Goal: Task Accomplishment & Management: Complete application form

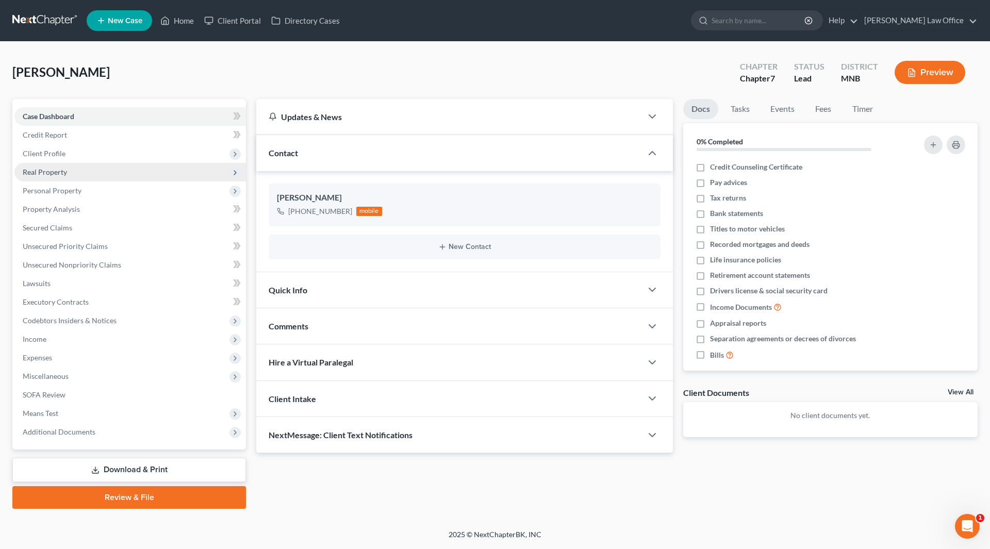
click at [44, 171] on span "Real Property" at bounding box center [45, 172] width 44 height 9
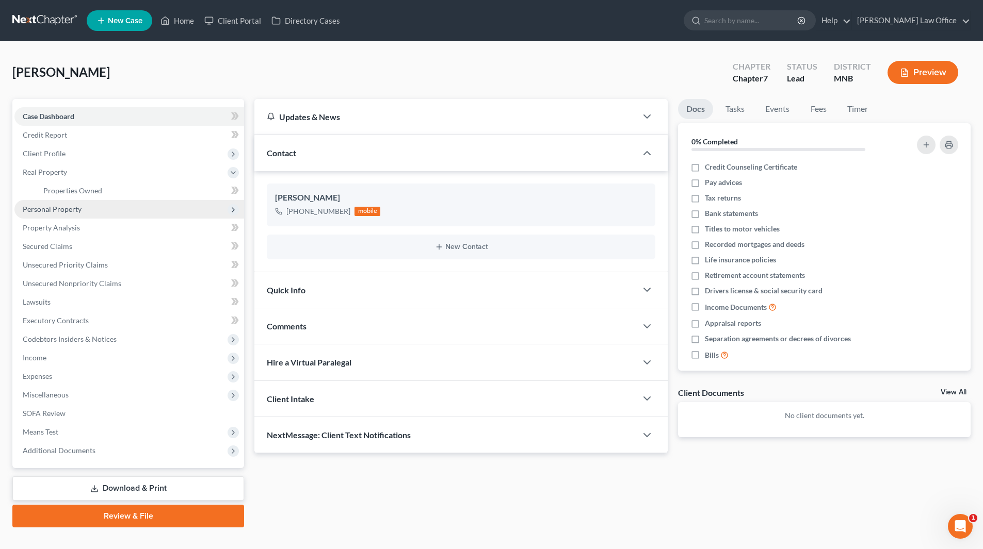
click at [47, 206] on span "Personal Property" at bounding box center [52, 209] width 59 height 9
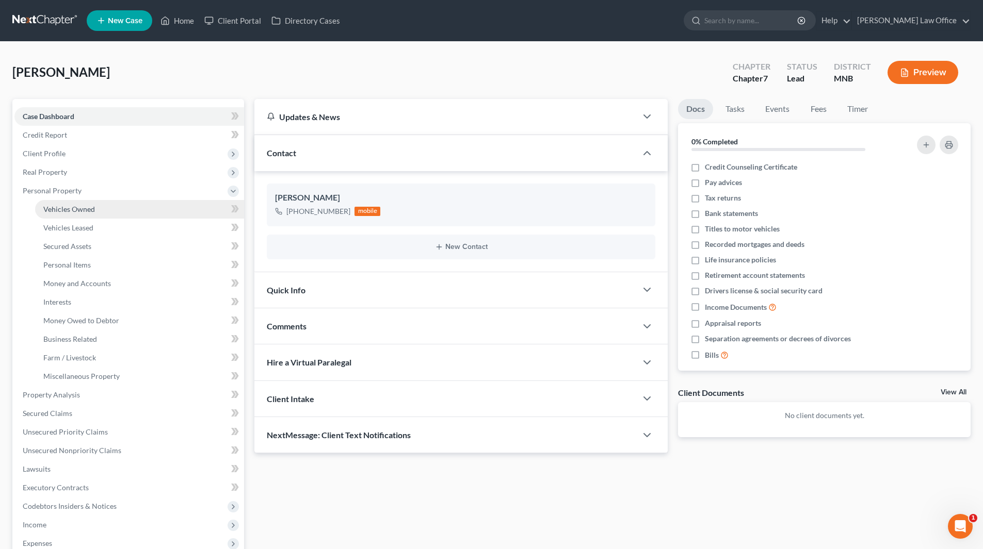
click at [77, 213] on span "Vehicles Owned" at bounding box center [69, 209] width 52 height 9
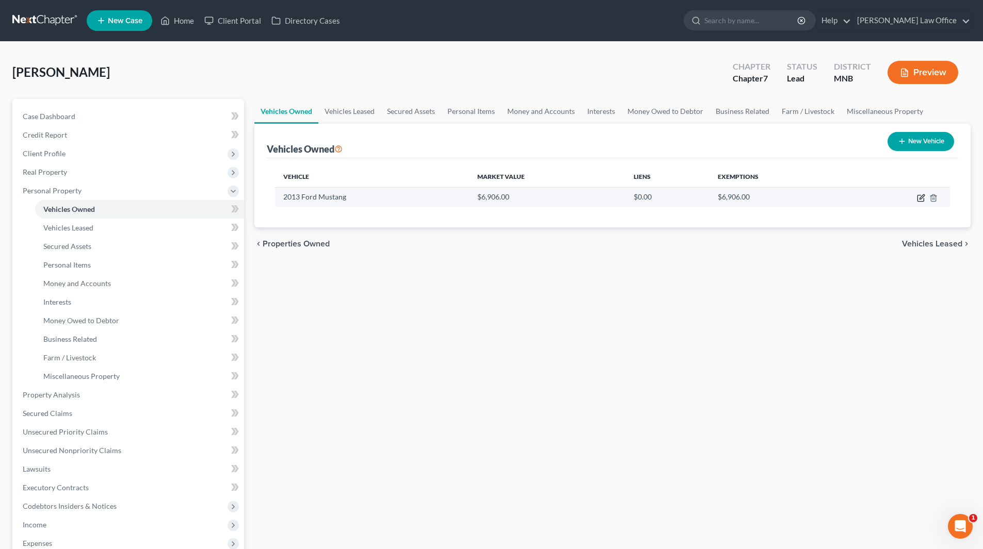
click at [918, 199] on icon "button" at bounding box center [920, 199] width 6 height 6
select select "0"
select select "13"
select select "2"
select select "0"
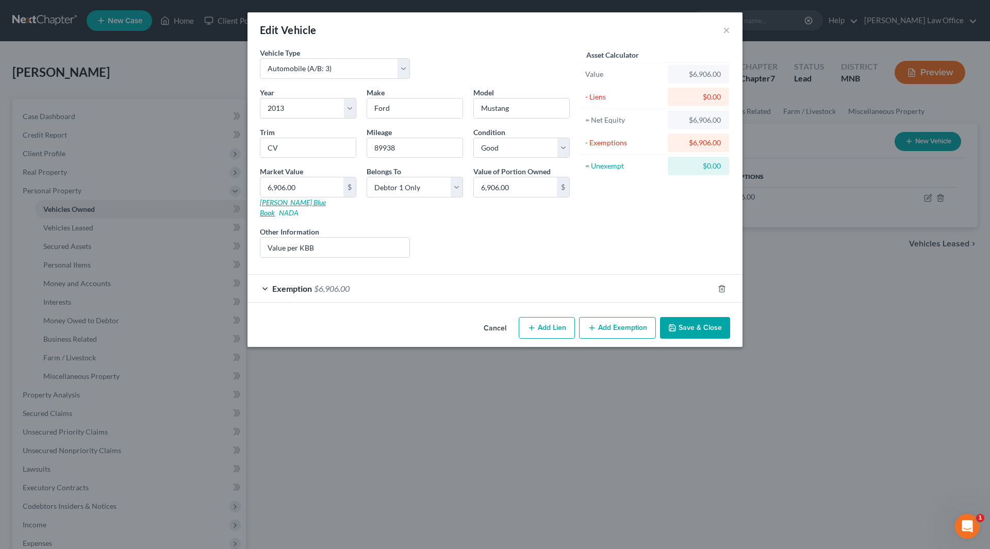
click at [286, 205] on link "[PERSON_NAME] Blue Book" at bounding box center [293, 207] width 66 height 19
click at [415, 150] on input "89938" at bounding box center [414, 148] width 95 height 20
drag, startPoint x: 415, startPoint y: 150, endPoint x: 359, endPoint y: 156, distance: 56.5
click at [359, 156] on div "Year Select 2026 2025 2024 2023 2022 2021 2020 2019 2018 2017 2016 2015 2014 20…" at bounding box center [415, 176] width 320 height 179
type input "91676"
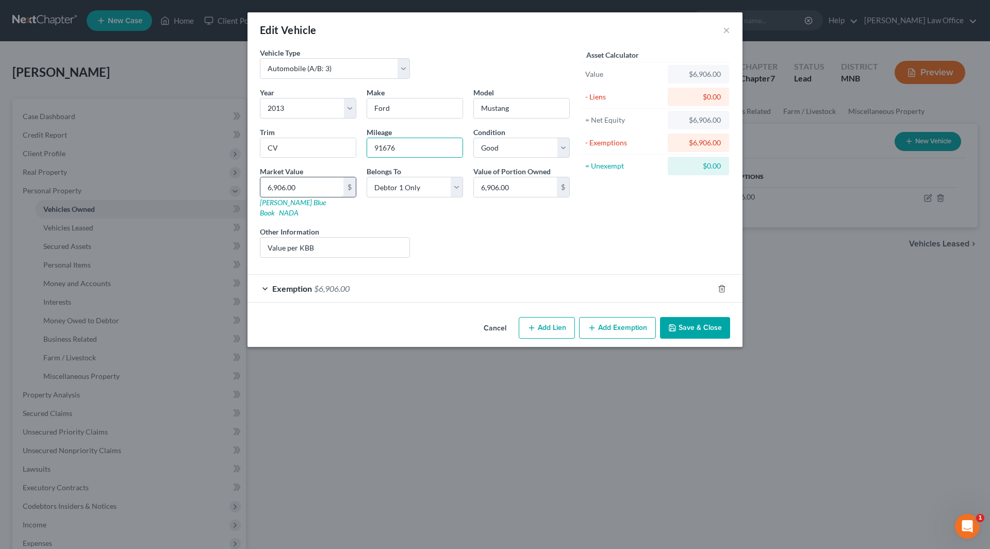
click at [306, 184] on input "6,906.00" at bounding box center [301, 187] width 83 height 20
type input "8"
type input "8.00"
type input "81"
type input "81.00"
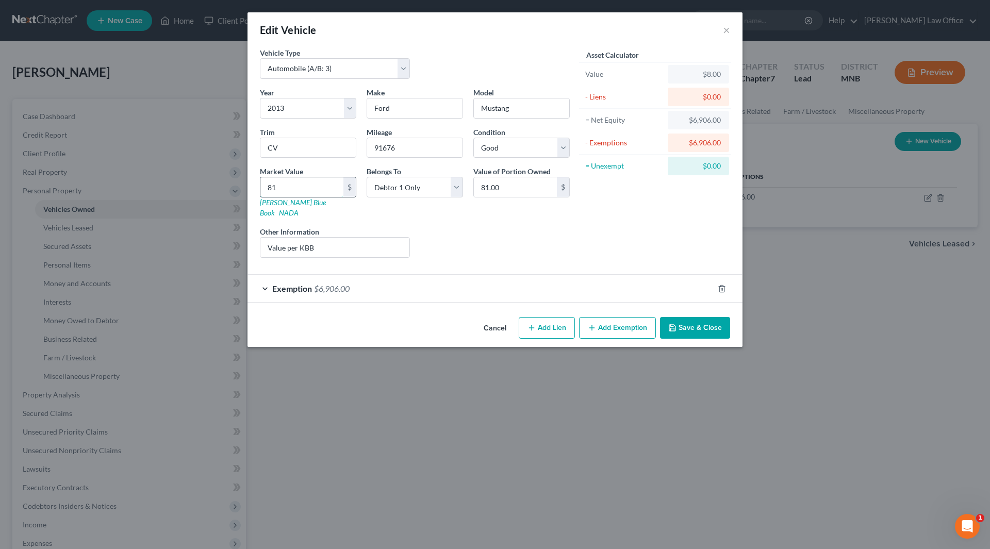
type input "817"
type input "817.00"
type input "8174"
type input "8,174.00"
type input "8,174"
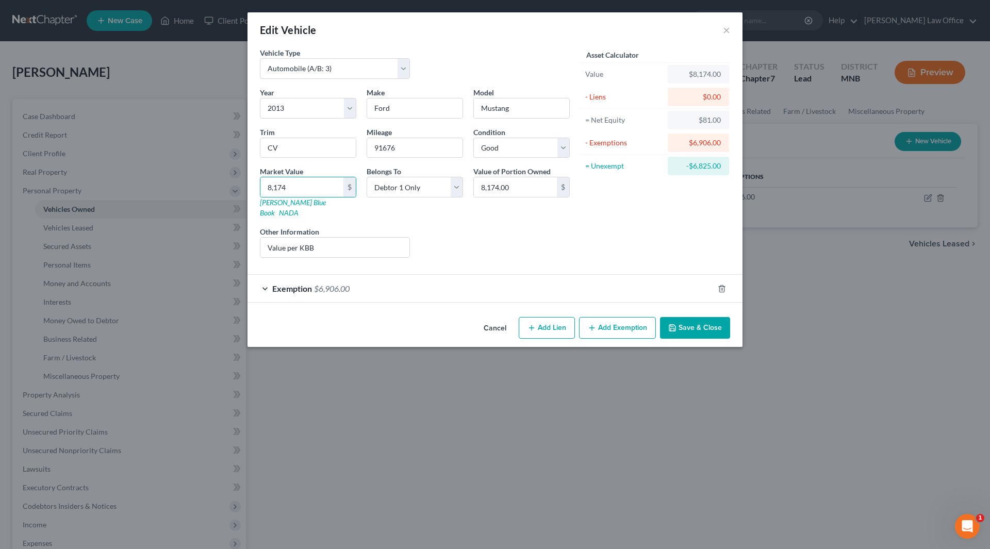
click at [304, 284] on div "Exemption $6,906.00" at bounding box center [481, 288] width 466 height 27
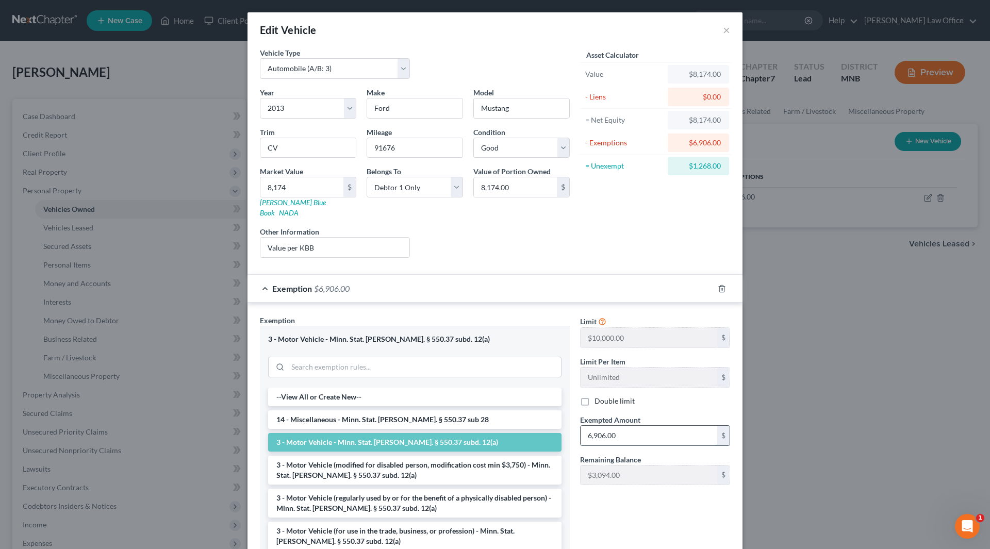
click at [634, 433] on input "6,906.00" at bounding box center [649, 436] width 137 height 20
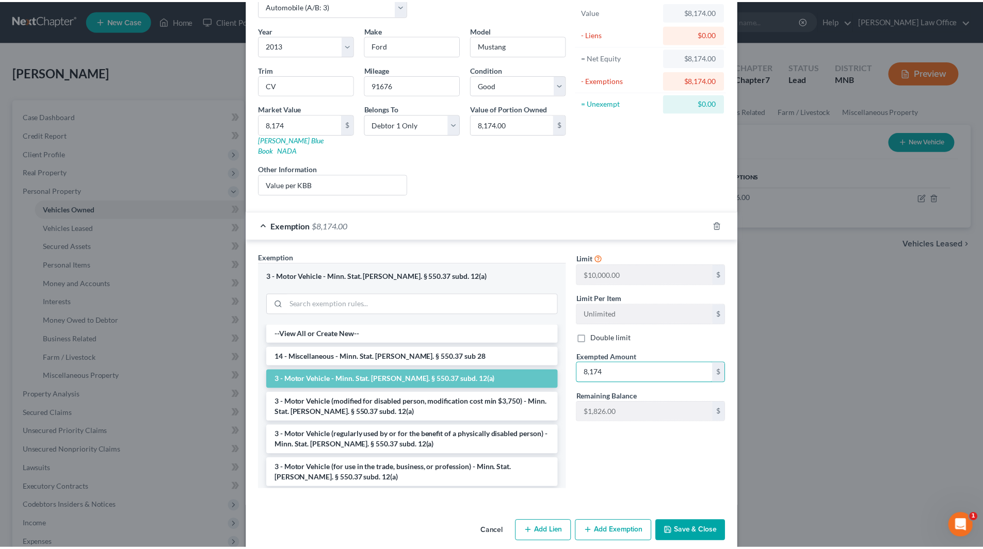
scroll to position [67, 0]
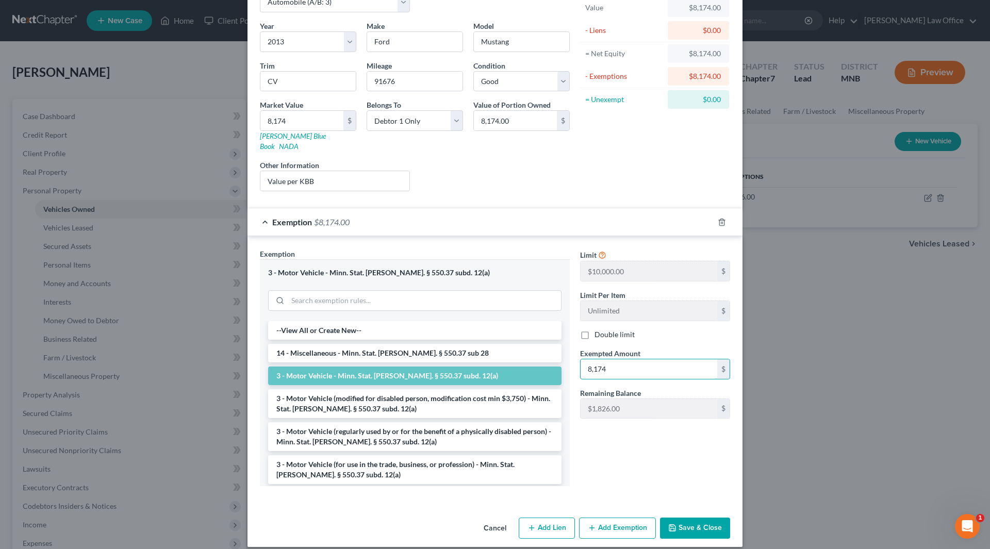
type input "8,174"
click at [692, 518] on button "Save & Close" at bounding box center [695, 529] width 70 height 22
